Goal: Information Seeking & Learning: Learn about a topic

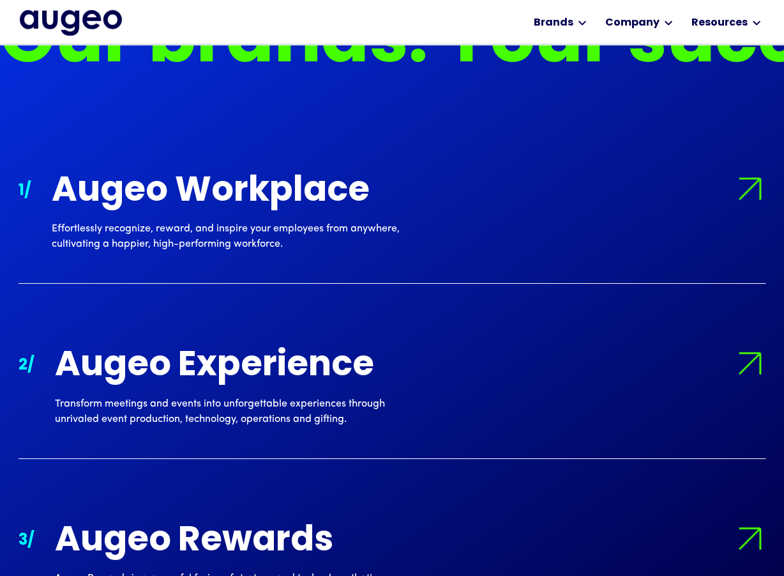
scroll to position [1131, 0]
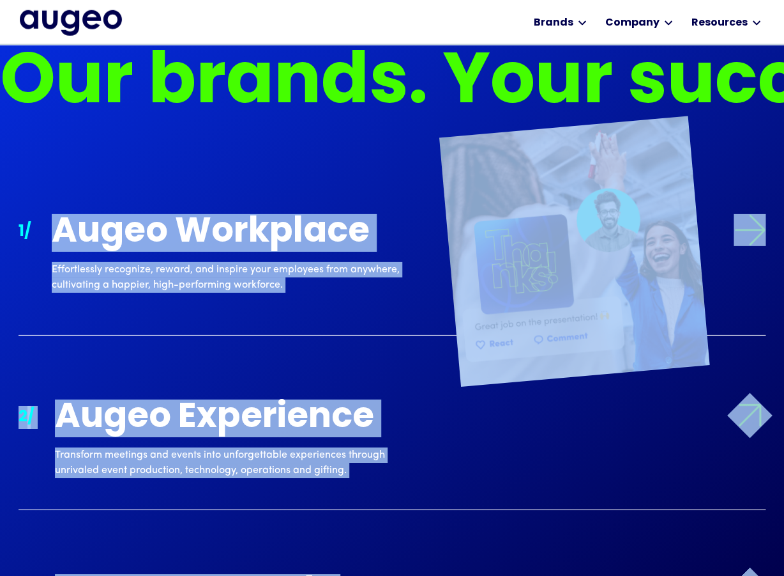
drag, startPoint x: 246, startPoint y: 423, endPoint x: 59, endPoint y: 237, distance: 264.2
copy div "Augeo Workplace Effortlessly recognize, reward, and inspire your employees from…"
